Goal: Task Accomplishment & Management: Use online tool/utility

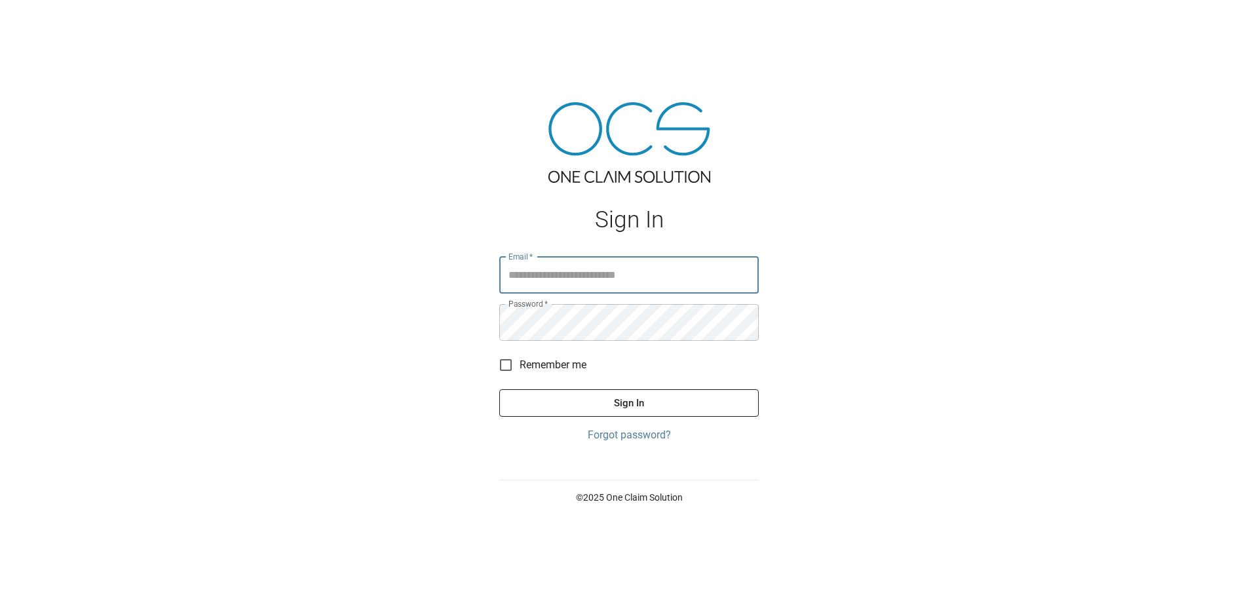
type input "**********"
click at [627, 404] on button "Sign In" at bounding box center [629, 403] width 260 height 28
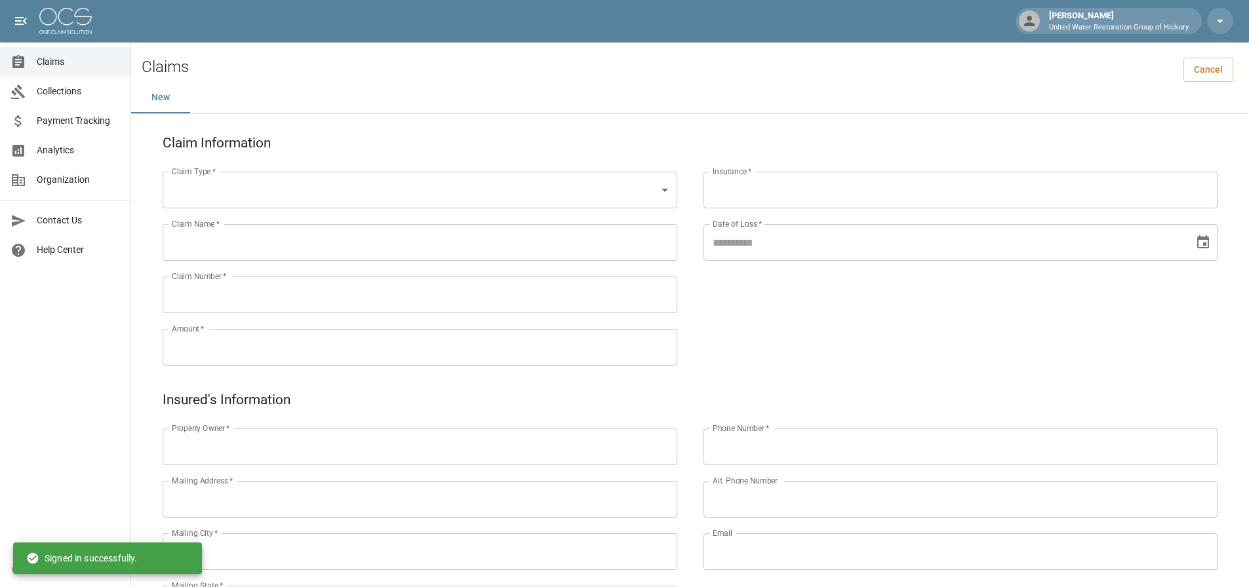
click at [67, 96] on span "Collections" at bounding box center [78, 92] width 83 height 14
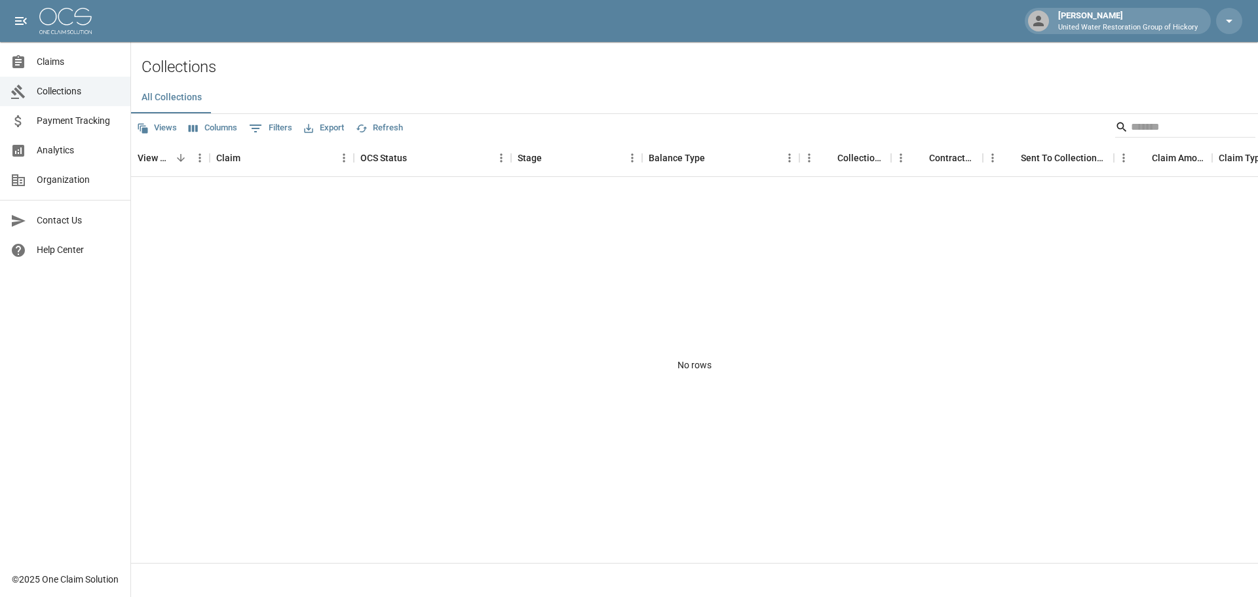
click at [51, 68] on span "Claims" at bounding box center [78, 62] width 83 height 14
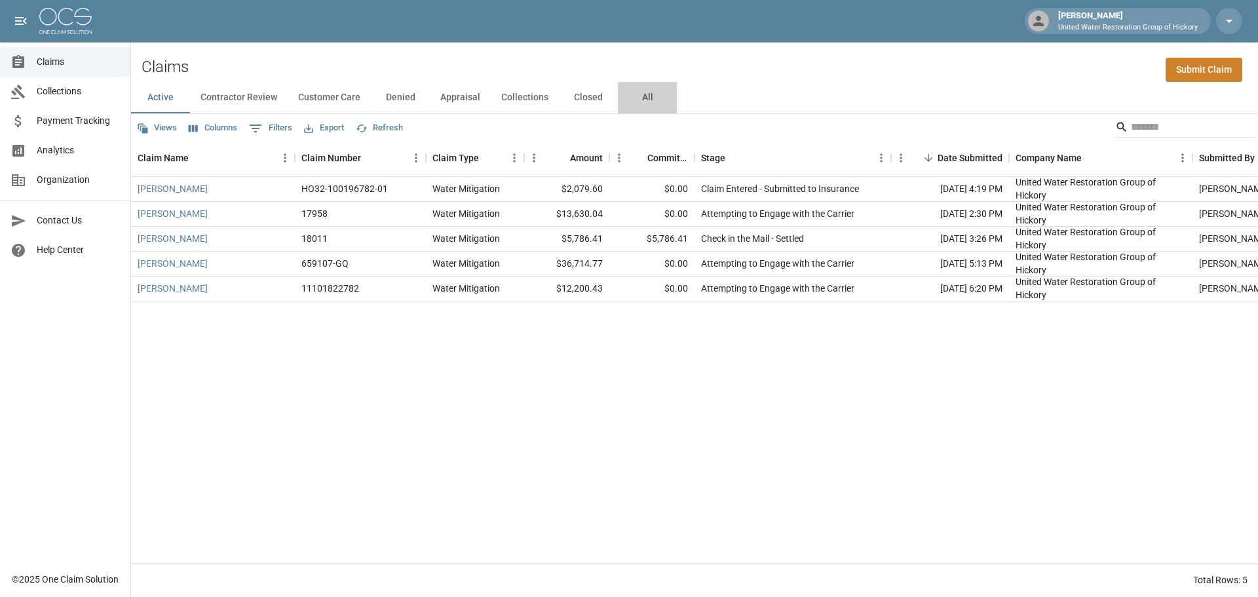
click at [646, 99] on button "All" at bounding box center [647, 97] width 59 height 31
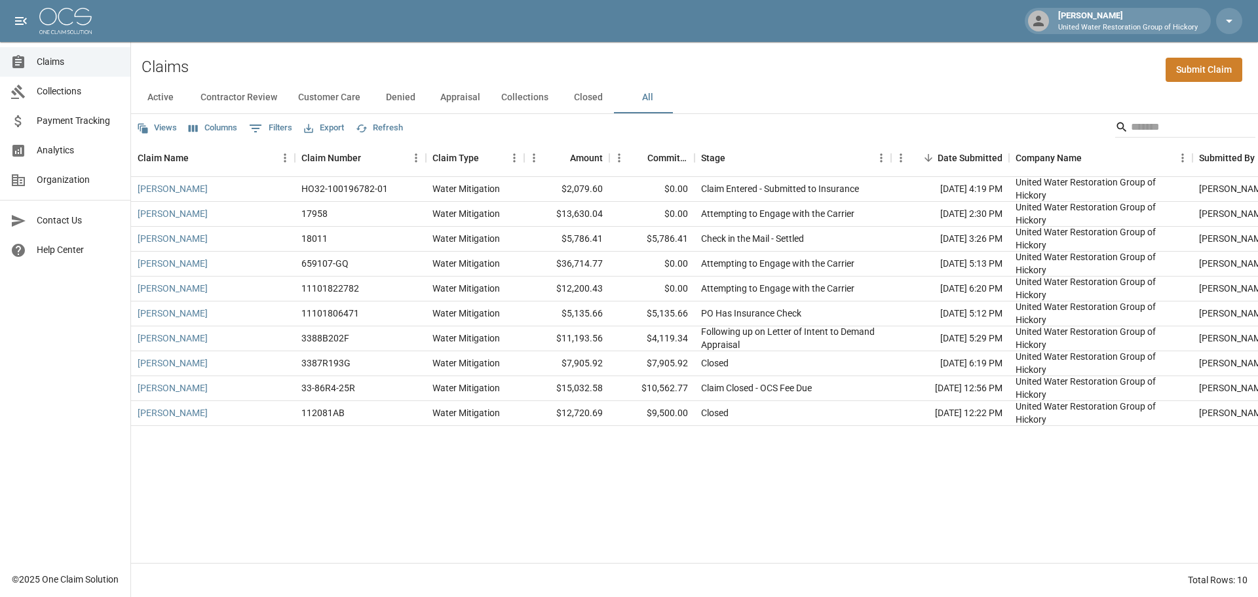
click at [772, 450] on div "[PERSON_NAME] HO32-100196782-01 Water Mitigation $2,079.60 $0.00 Claim Entered …" at bounding box center [744, 370] width 1226 height 386
click at [716, 82] on div "Active Contractor Review Customer Care Denied Appraisal Collections Closed All" at bounding box center [694, 97] width 1127 height 31
click at [741, 65] on div "Claims Submit Claim" at bounding box center [694, 62] width 1127 height 40
click at [731, 75] on div "Claims Submit Claim" at bounding box center [694, 62] width 1127 height 40
